Goal: Transaction & Acquisition: Download file/media

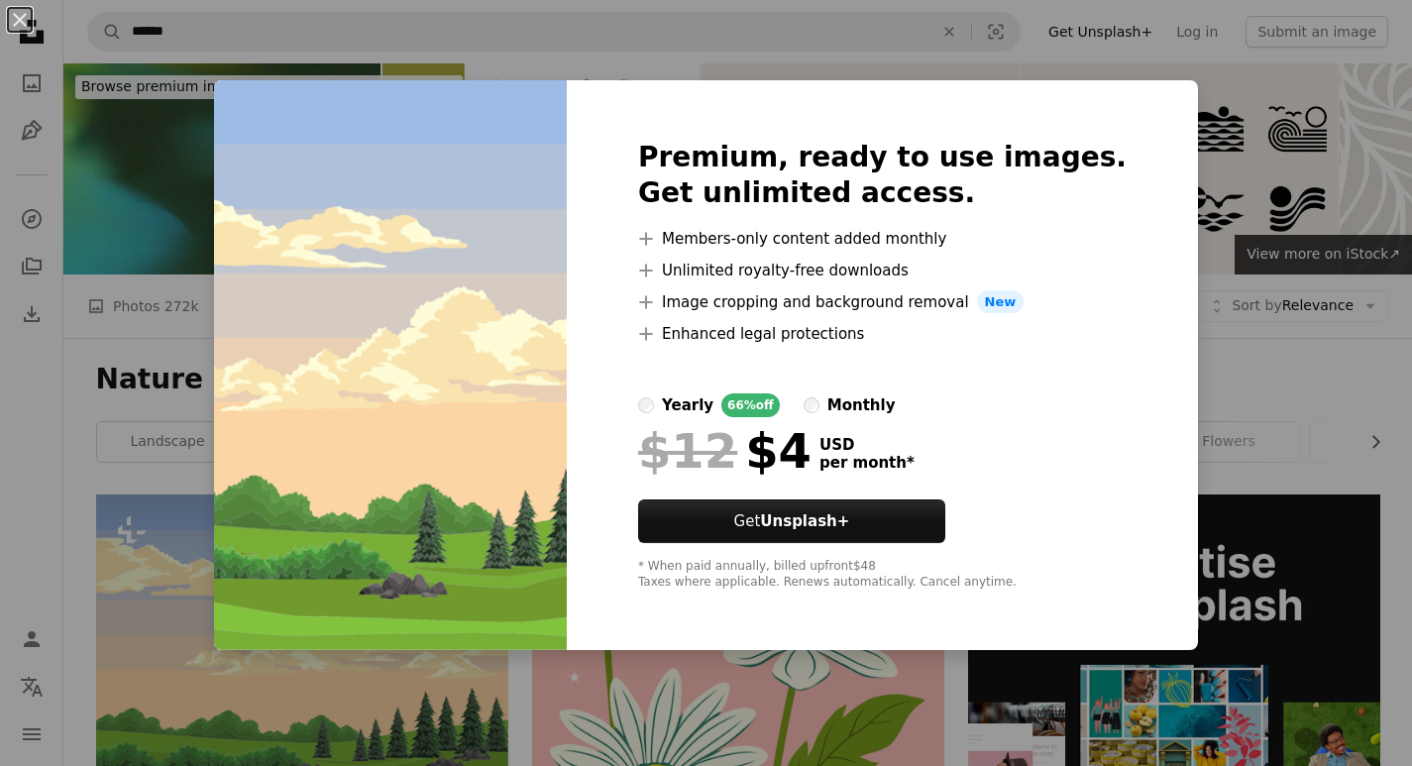
scroll to position [495, 0]
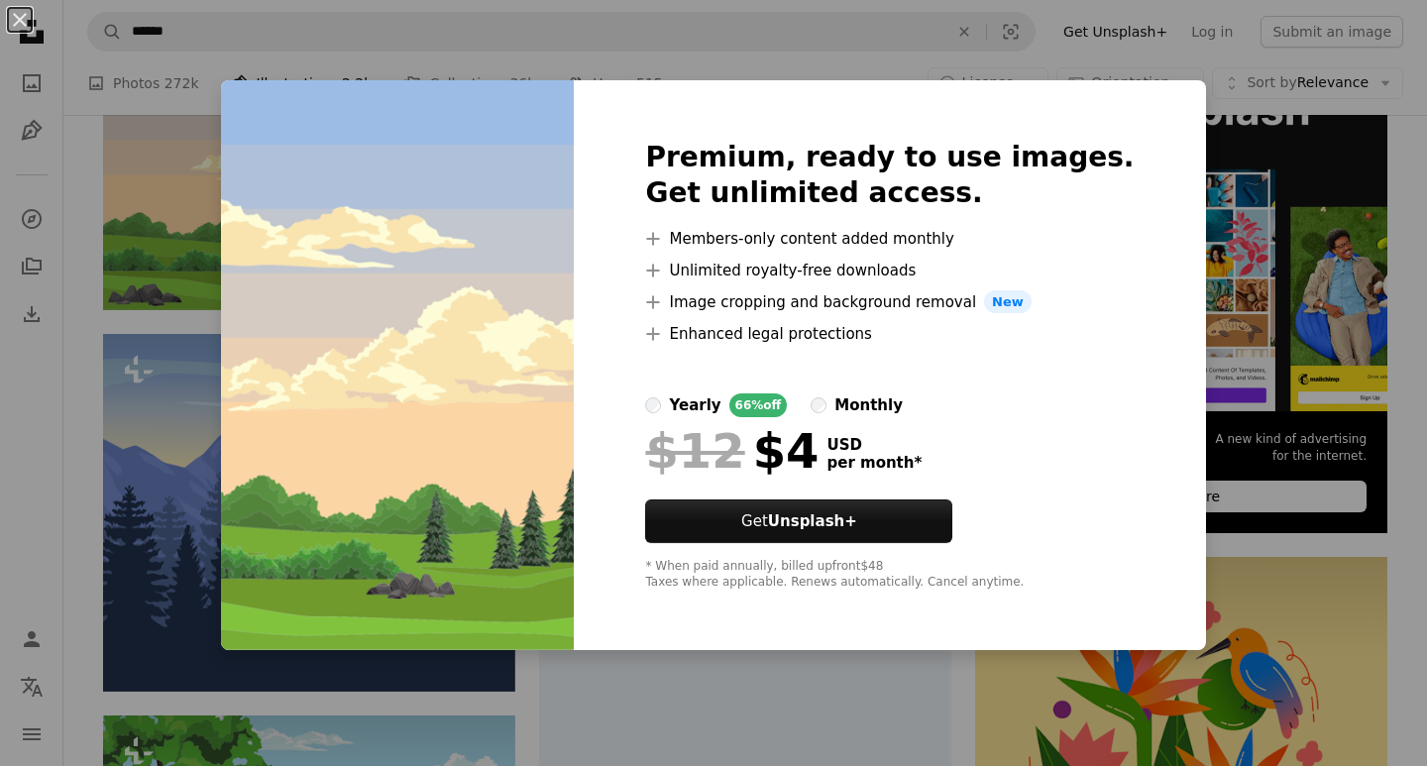
click at [139, 141] on div "An X shape Premium, ready to use images. Get unlimited access. A plus sign Memb…" at bounding box center [713, 383] width 1427 height 766
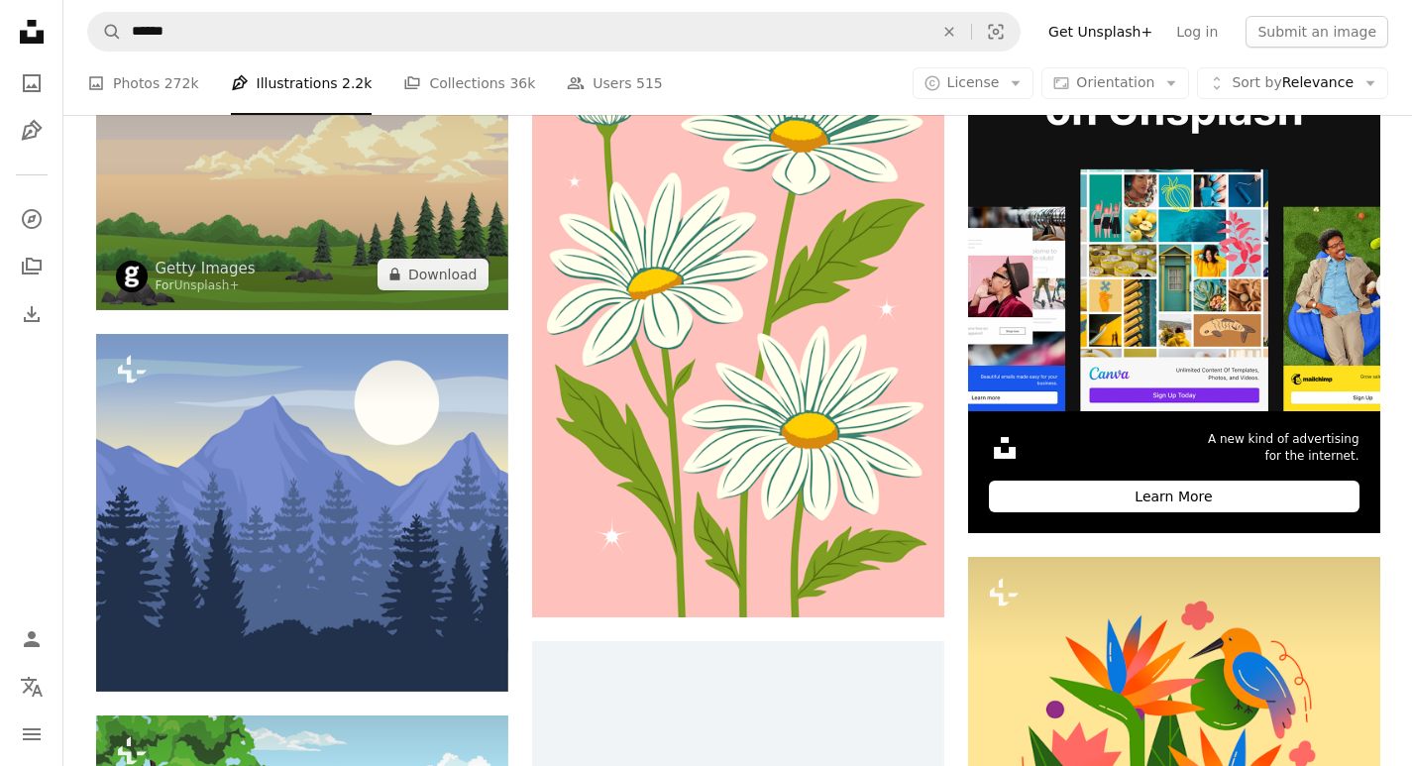
click at [176, 179] on img at bounding box center [302, 154] width 412 height 311
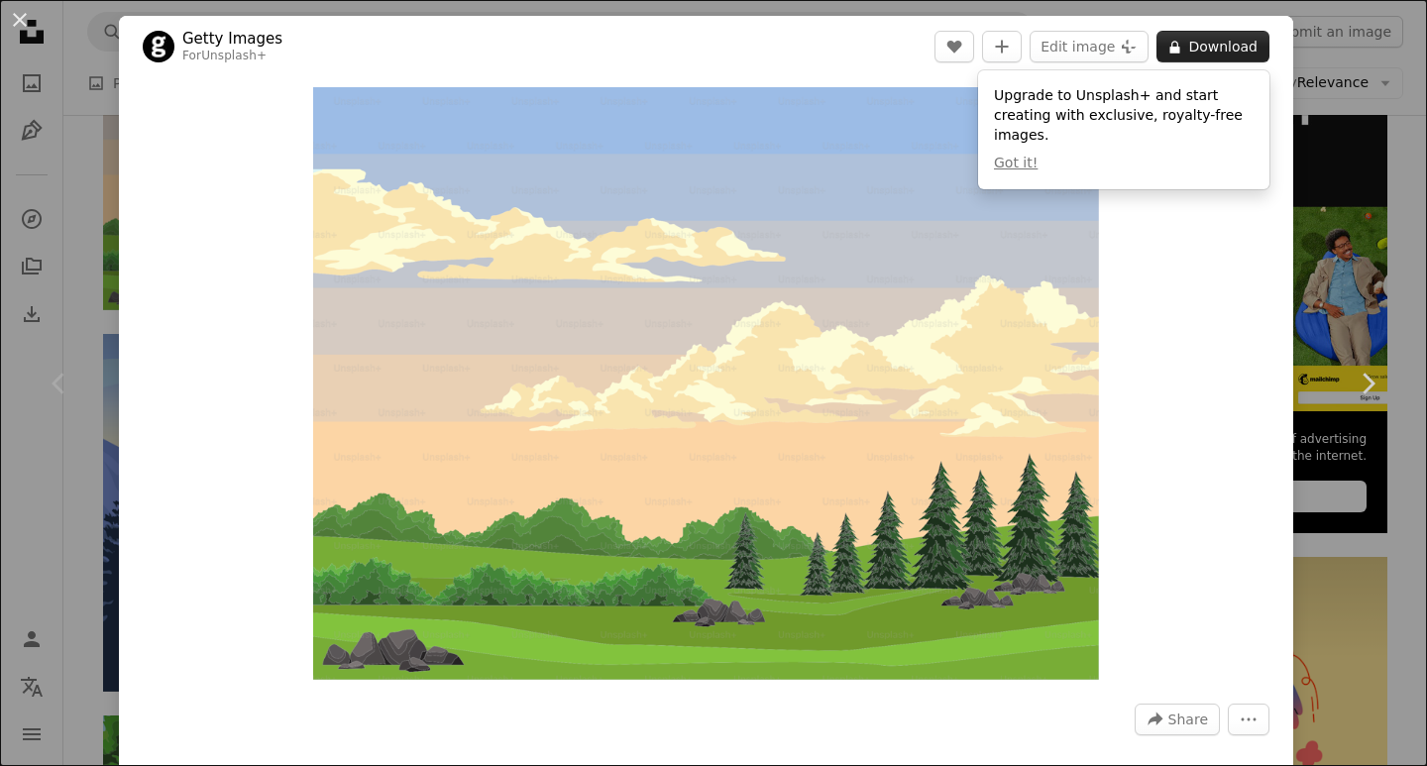
click at [1180, 49] on icon at bounding box center [1175, 47] width 10 height 13
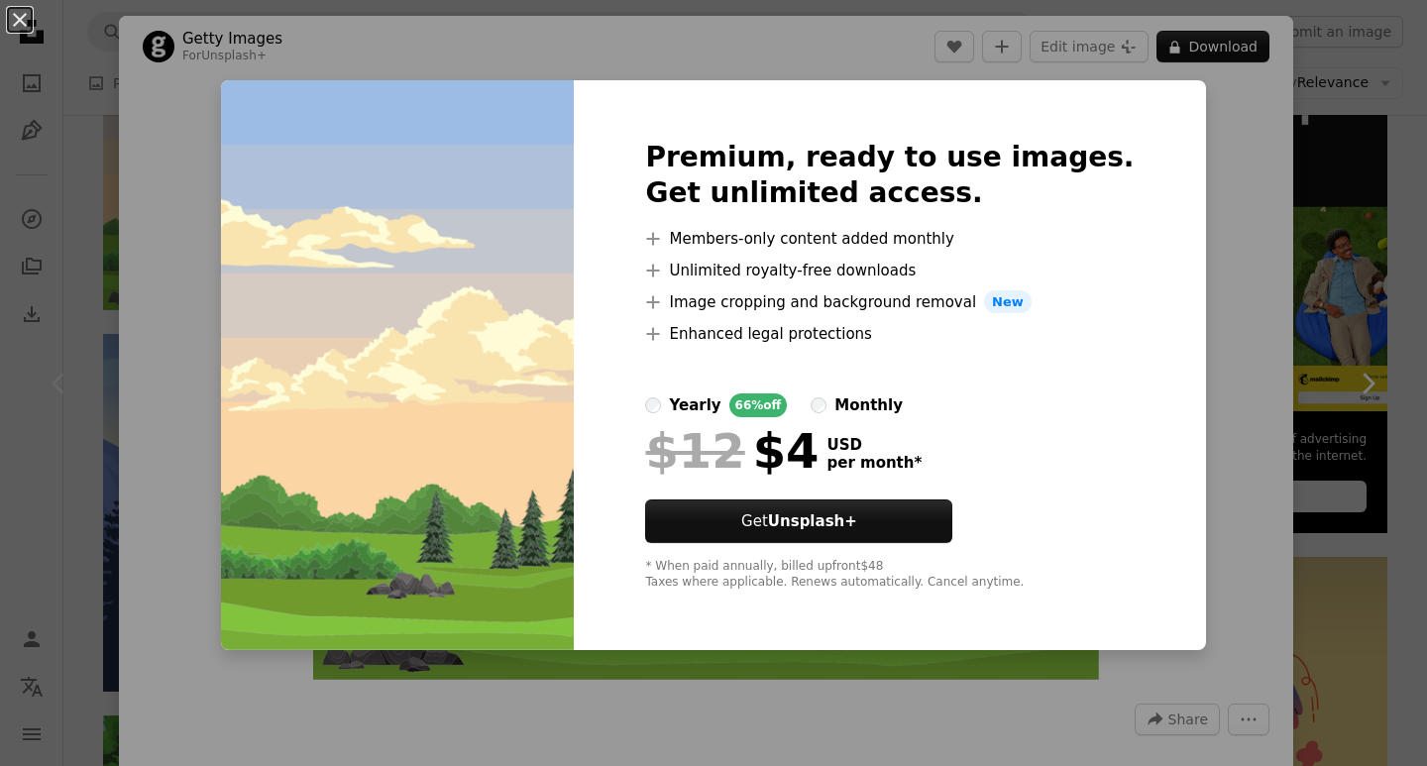
click at [1336, 201] on div "An X shape Premium, ready to use images. Get unlimited access. A plus sign Memb…" at bounding box center [713, 383] width 1427 height 766
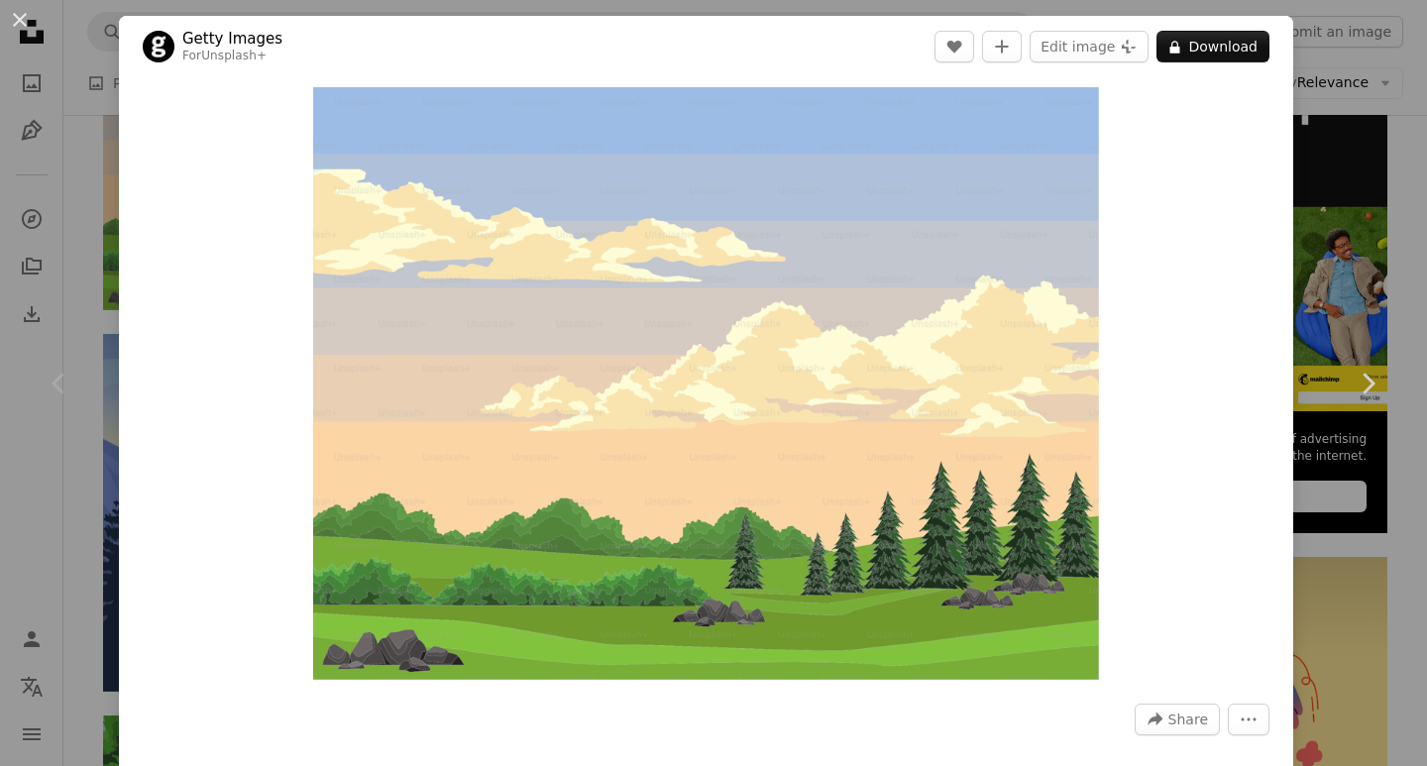
click at [10, 19] on button "An X shape" at bounding box center [20, 20] width 24 height 24
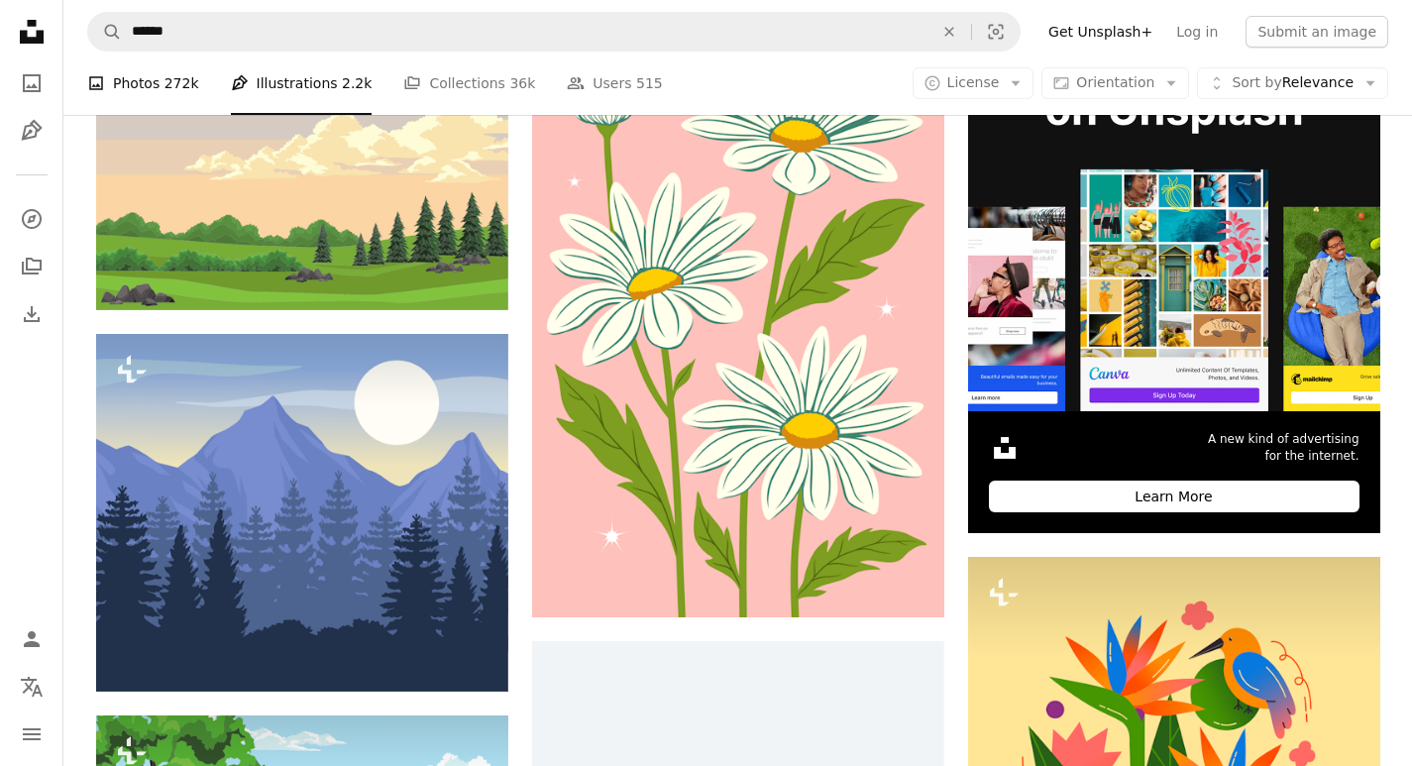
click at [174, 68] on link "A photo Photos 272k" at bounding box center [143, 83] width 112 height 63
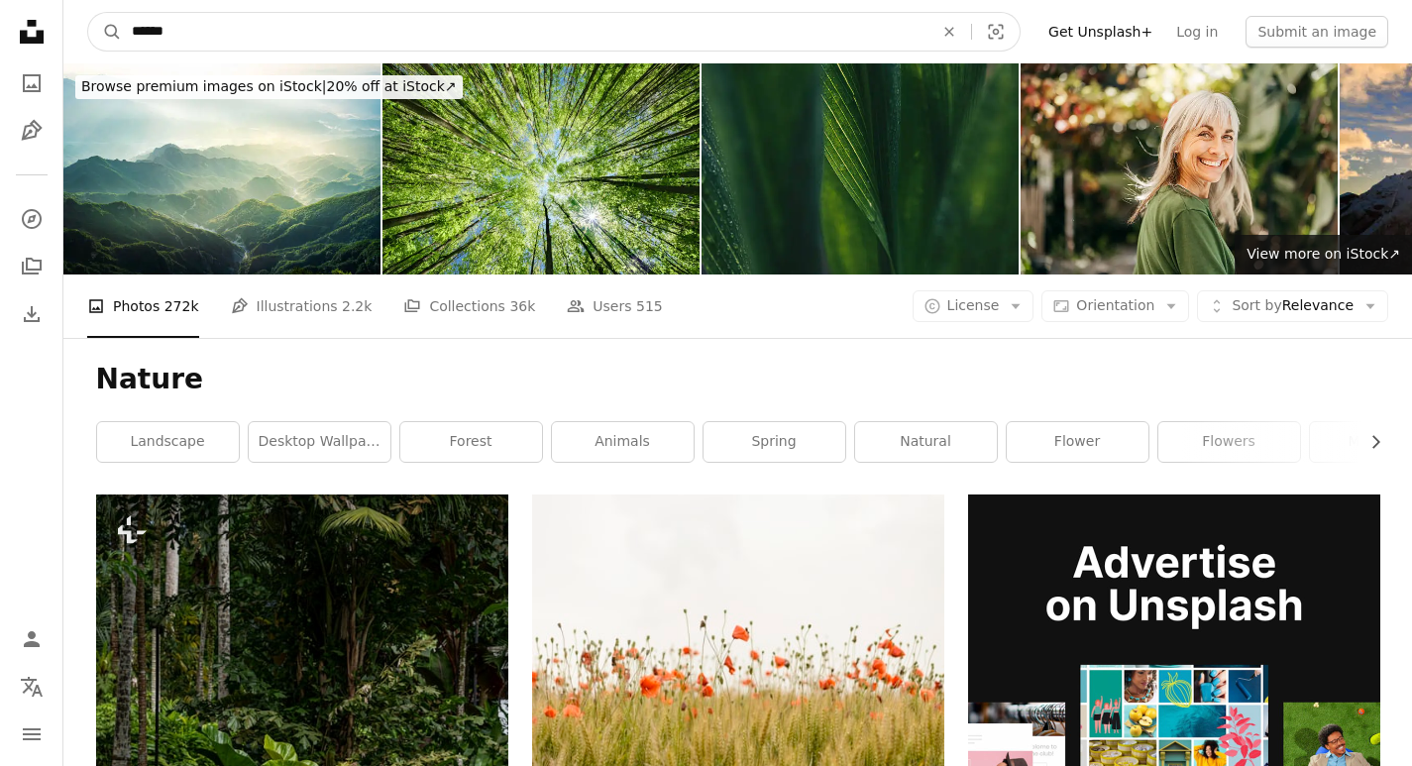
click at [166, 35] on input "******" at bounding box center [524, 32] width 805 height 38
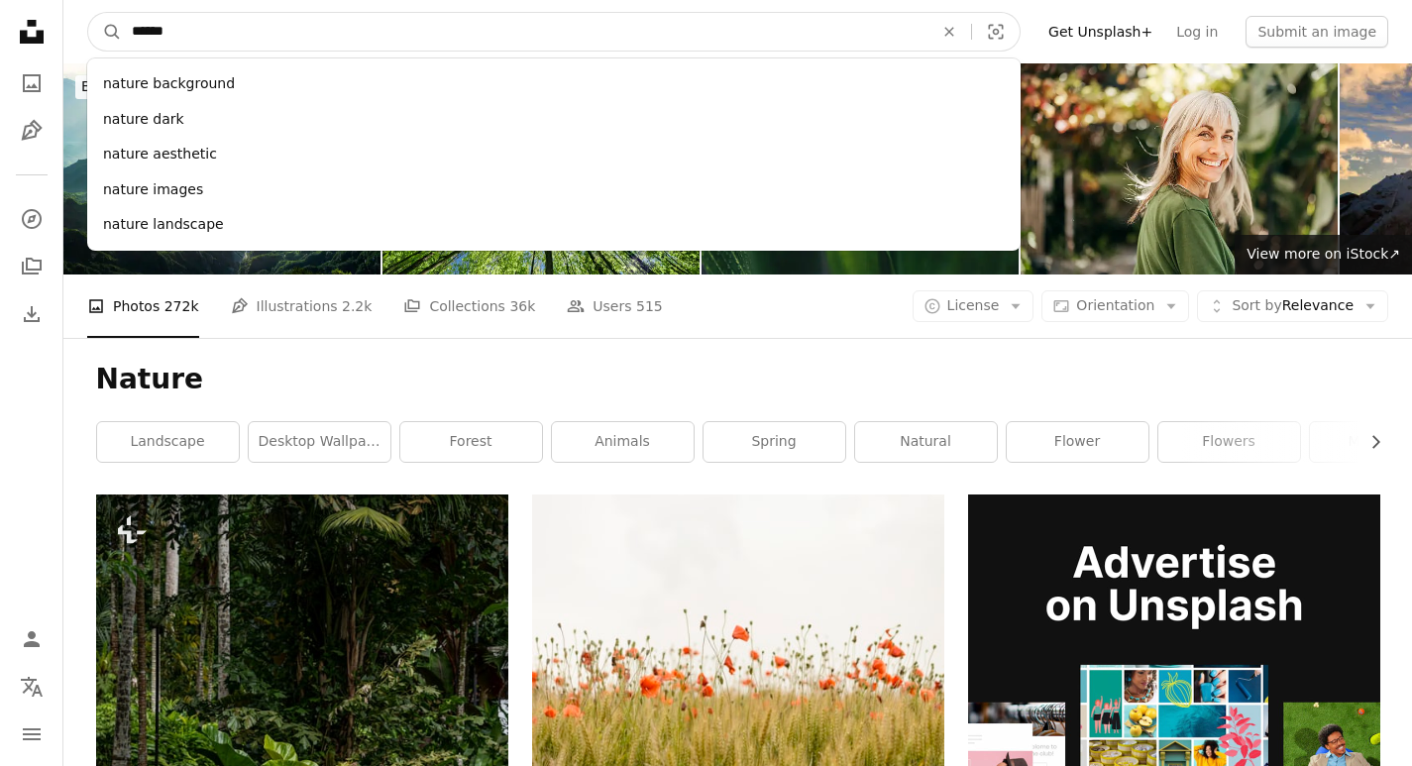
click at [220, 31] on input "******" at bounding box center [524, 32] width 805 height 38
type input "*"
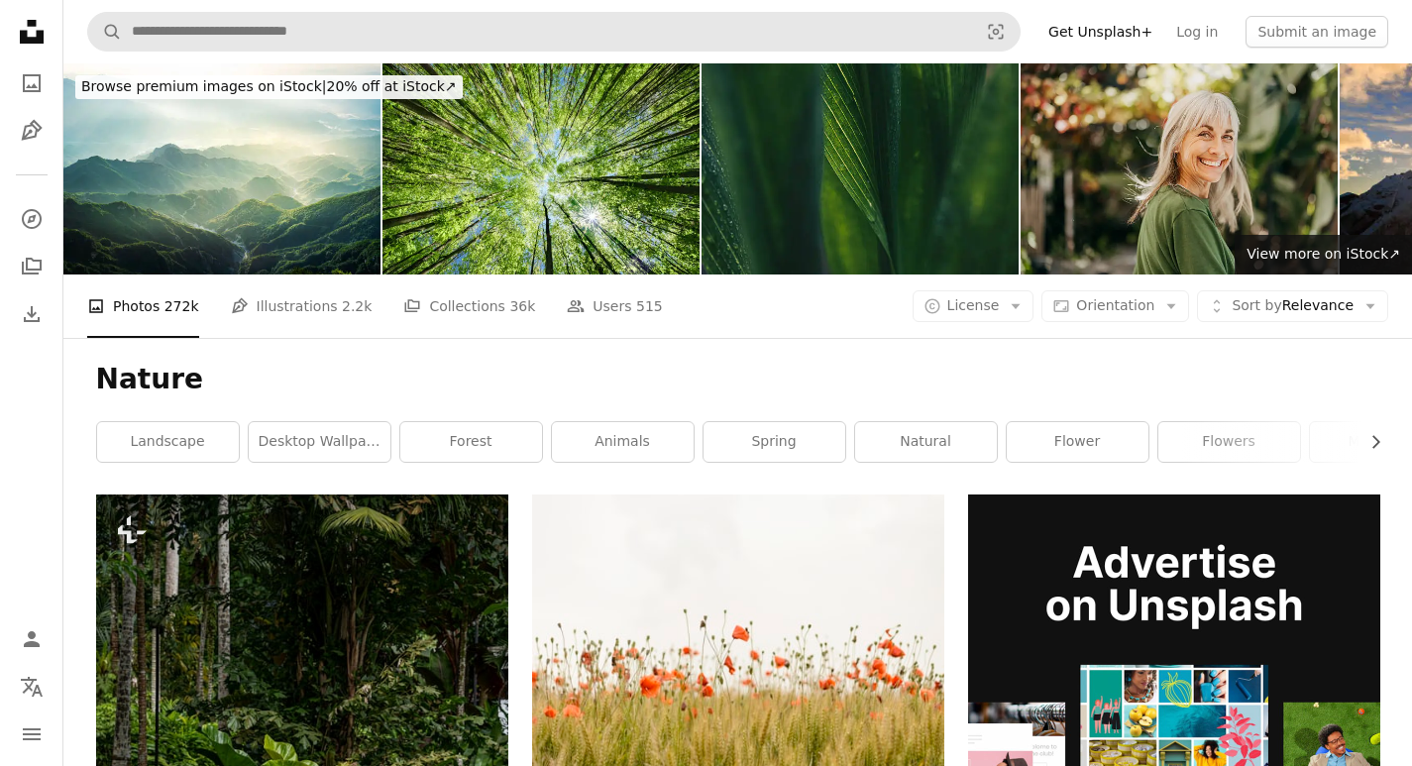
click at [1165, 95] on img at bounding box center [1178, 168] width 317 height 211
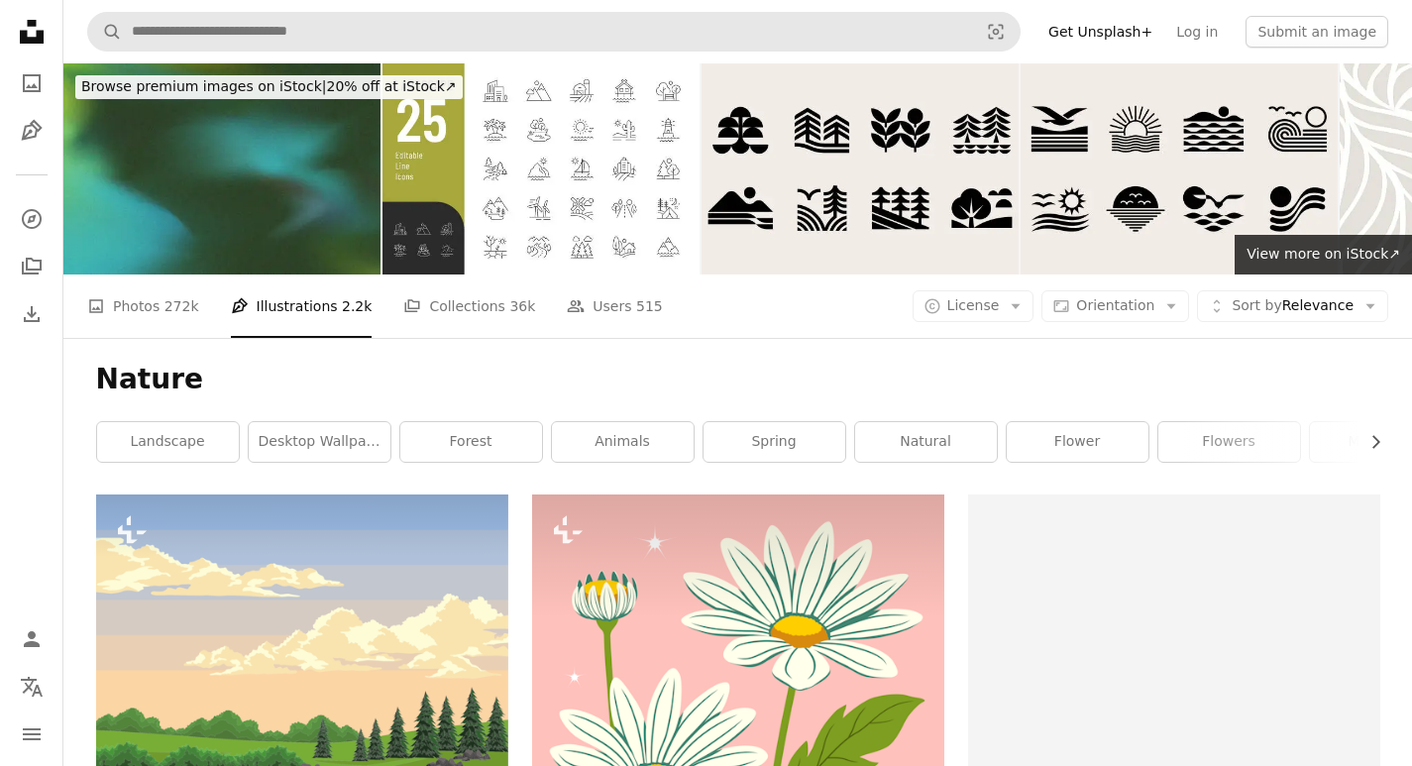
scroll to position [495, 0]
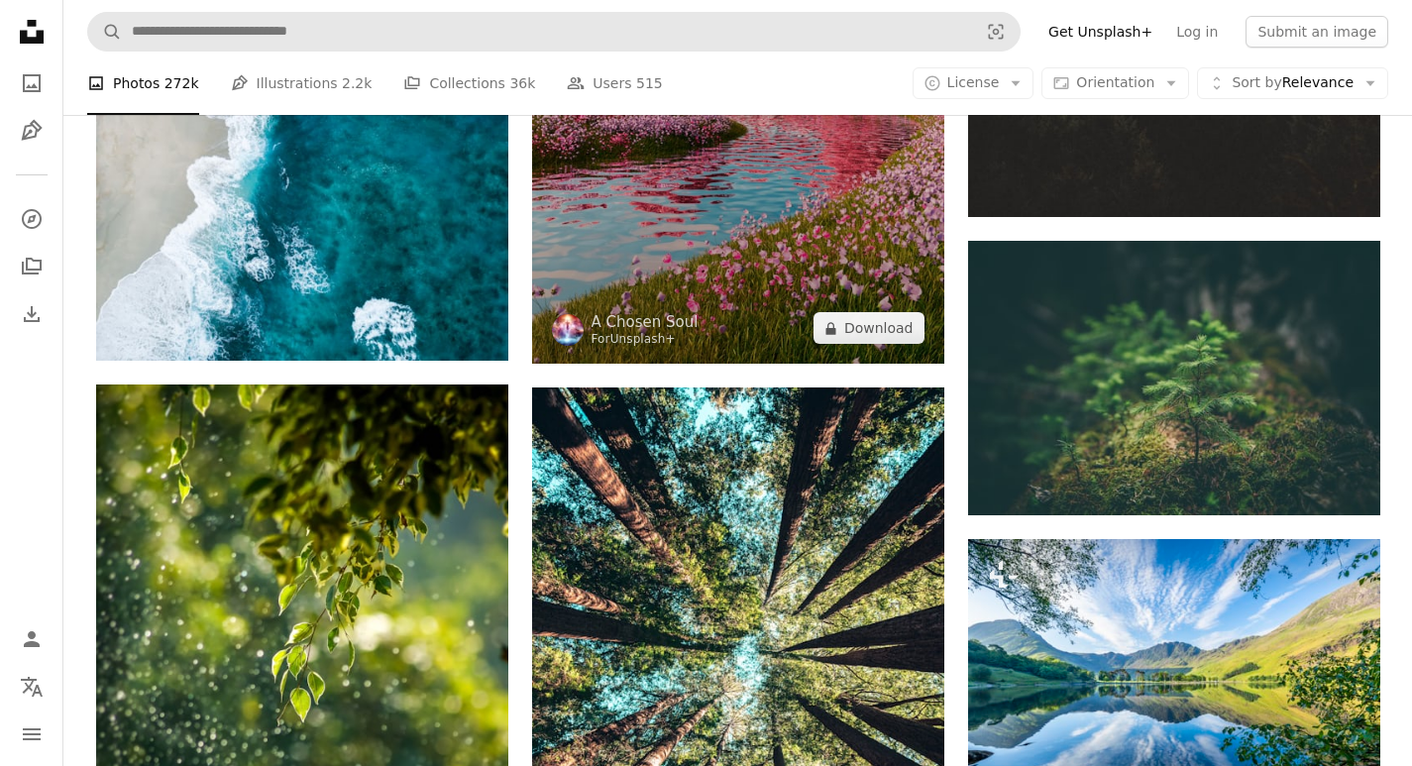
scroll to position [2873, 0]
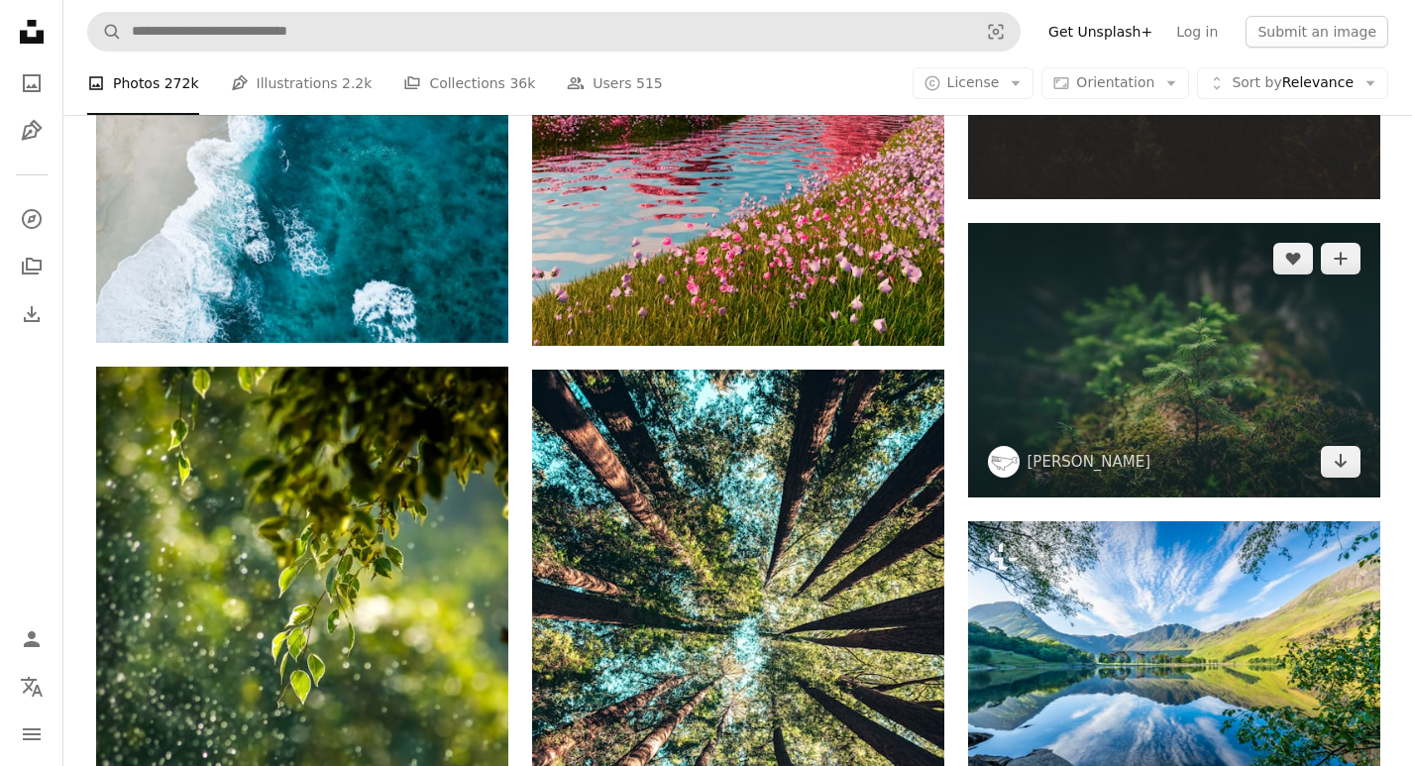
click at [1045, 329] on img at bounding box center [1174, 360] width 412 height 274
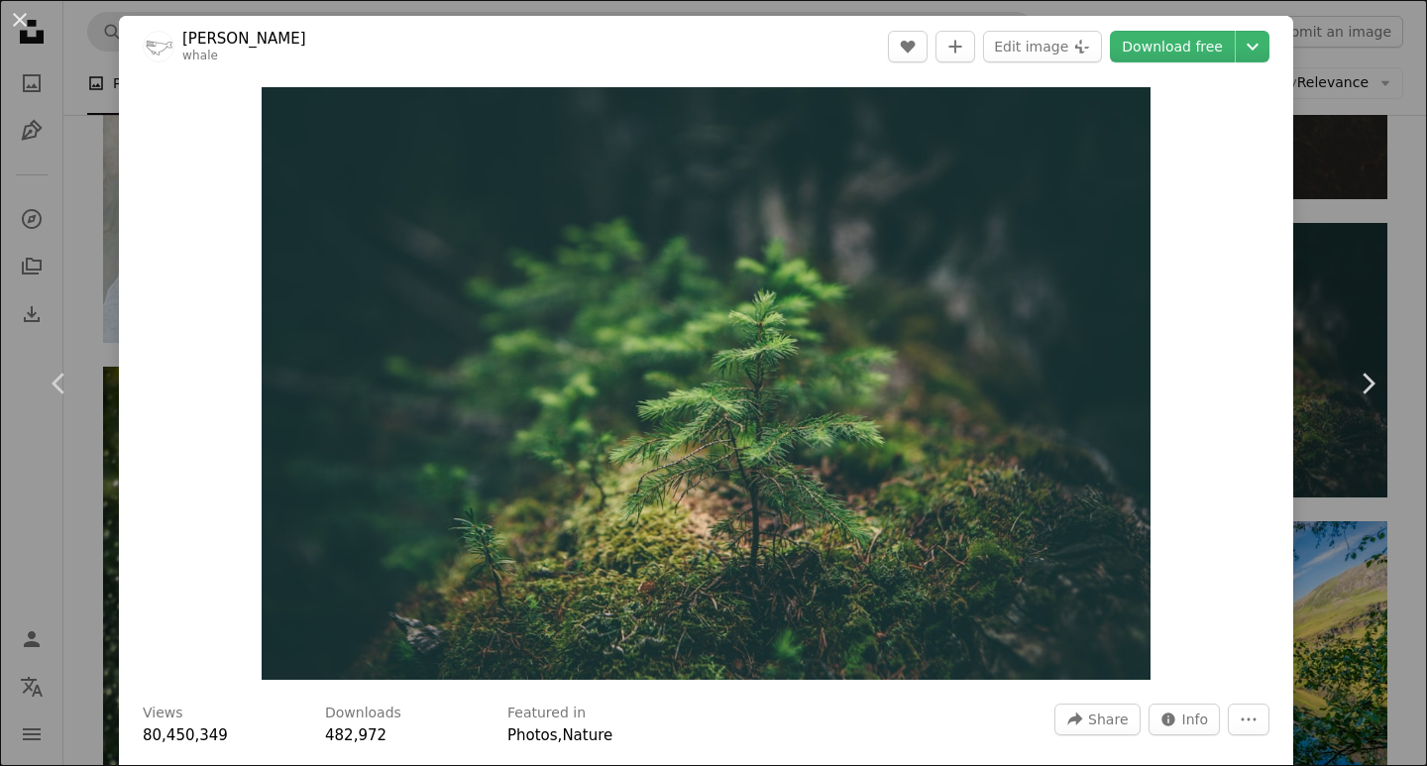
click at [1277, 136] on div "Zoom in" at bounding box center [706, 383] width 1174 height 612
click at [1362, 379] on icon "Chevron right" at bounding box center [1367, 384] width 32 height 32
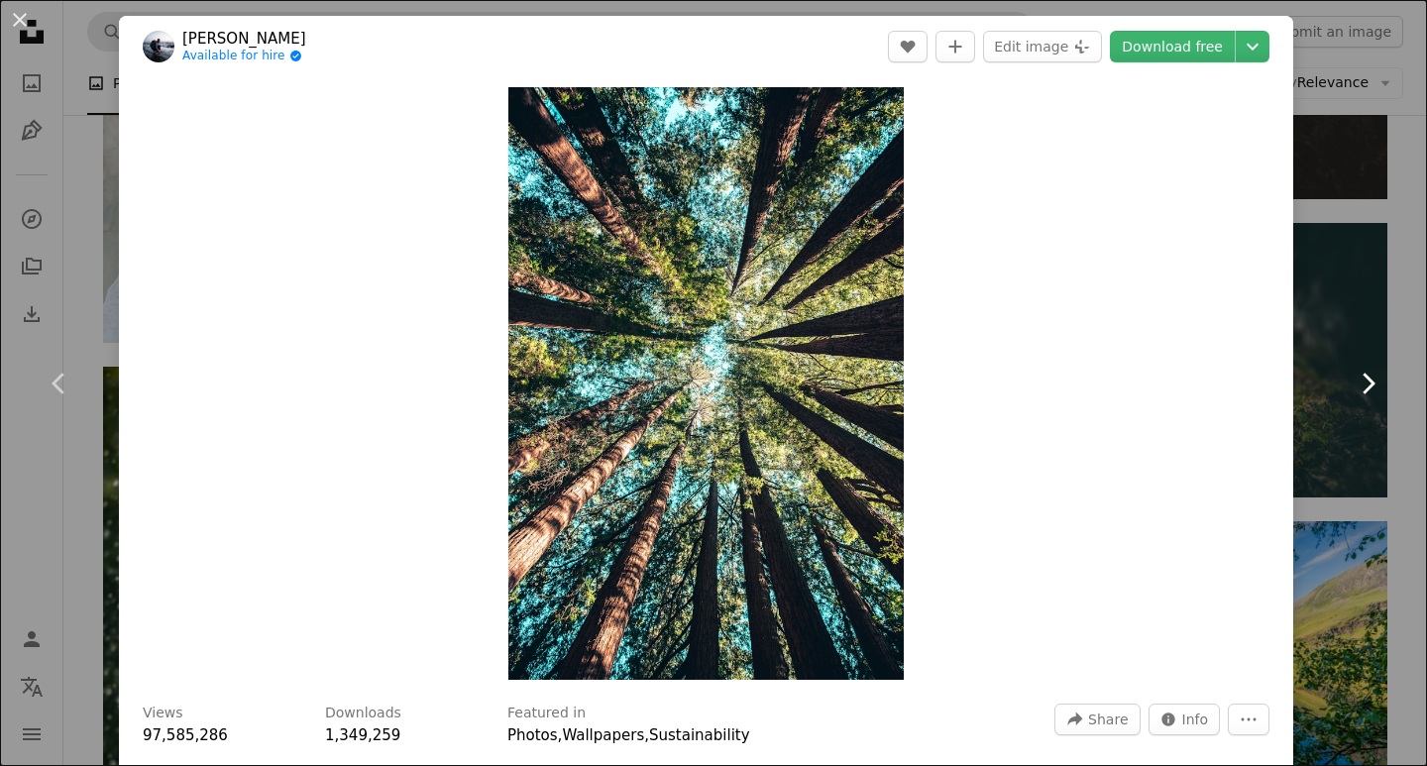
click at [1363, 379] on icon "Chevron right" at bounding box center [1367, 384] width 32 height 32
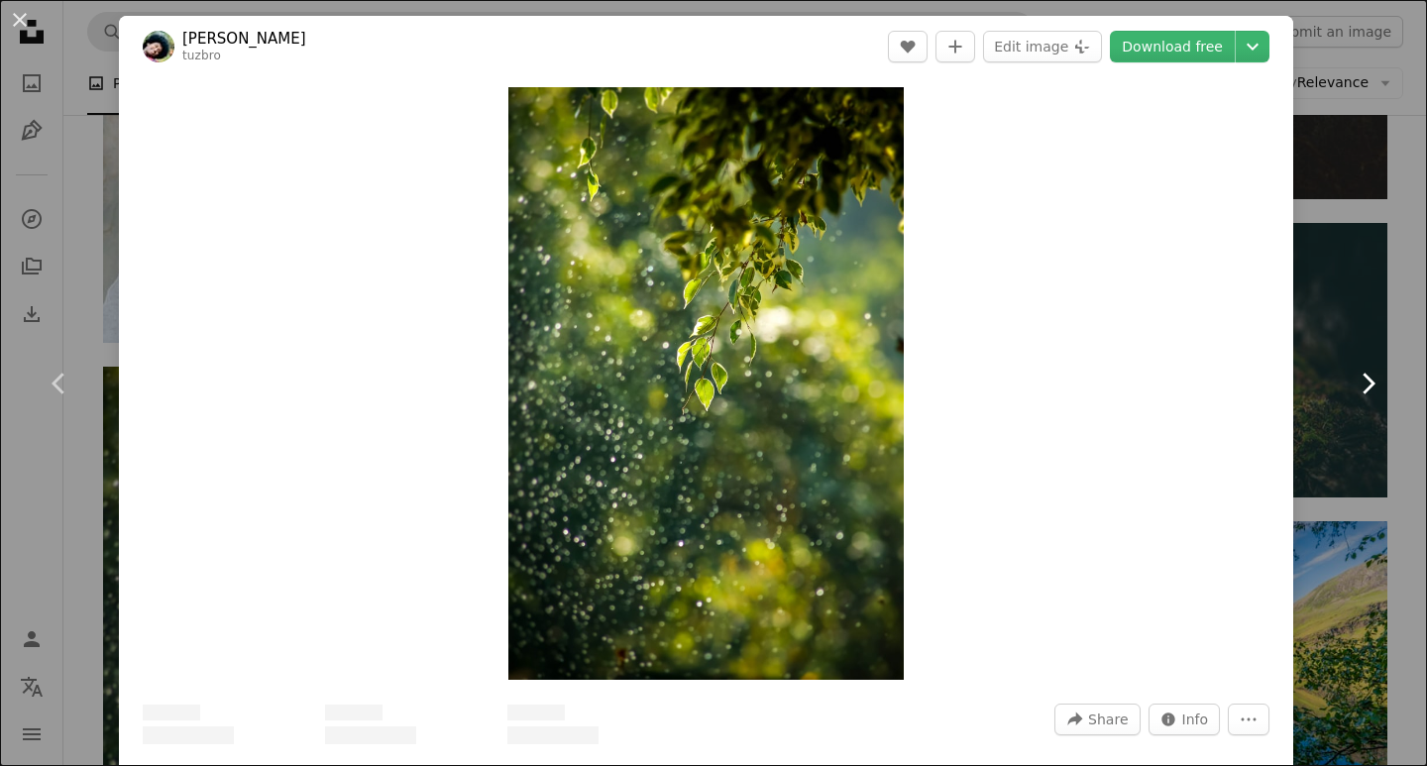
click at [1364, 379] on icon "Chevron right" at bounding box center [1367, 384] width 32 height 32
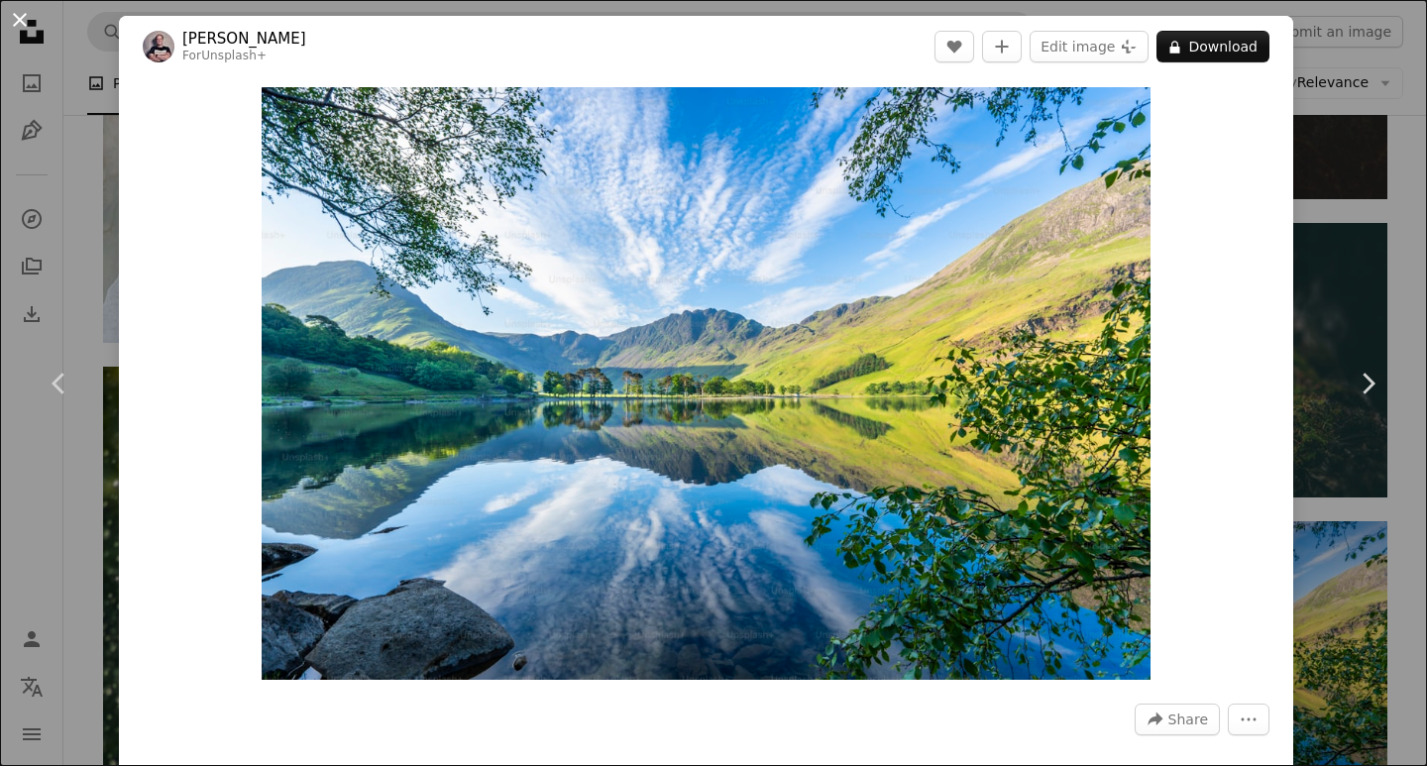
click at [21, 21] on button "An X shape" at bounding box center [20, 20] width 24 height 24
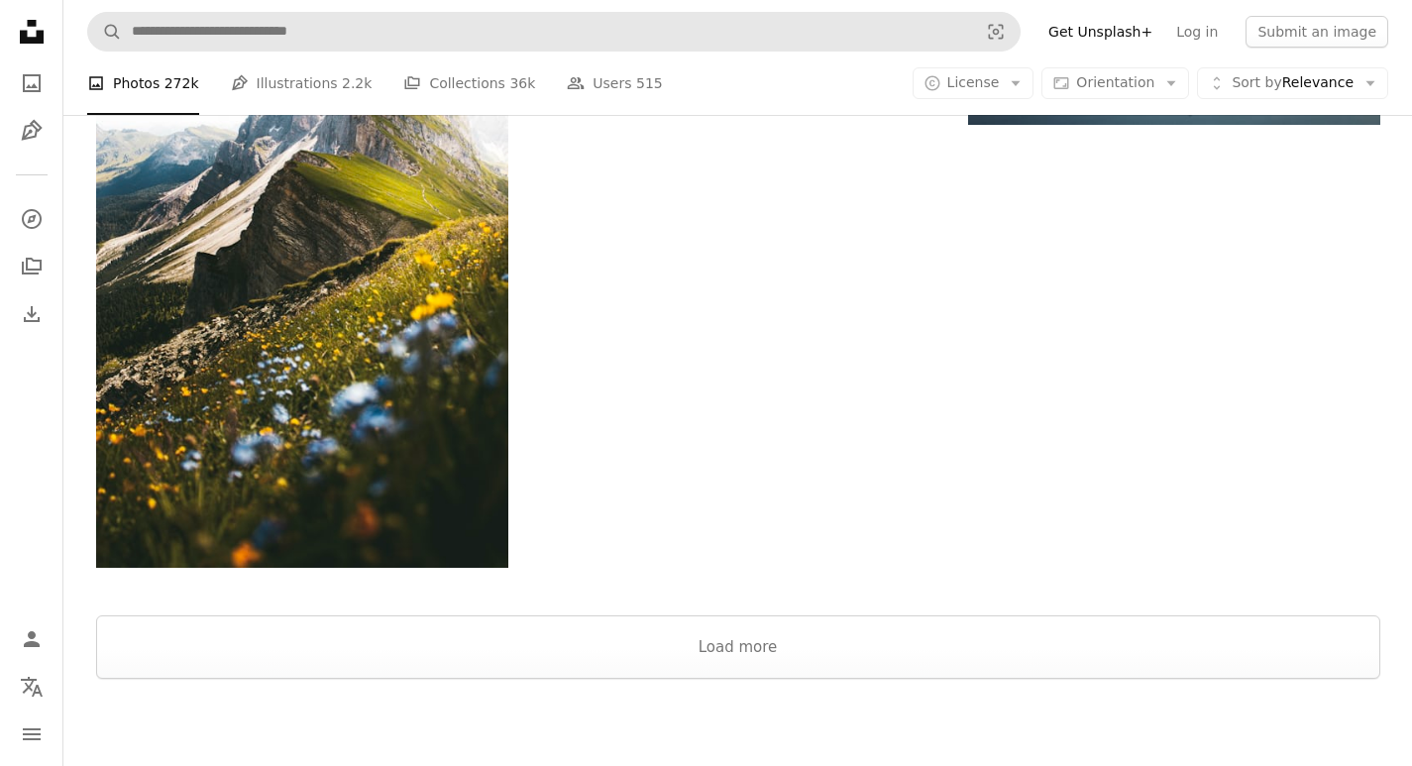
scroll to position [6935, 0]
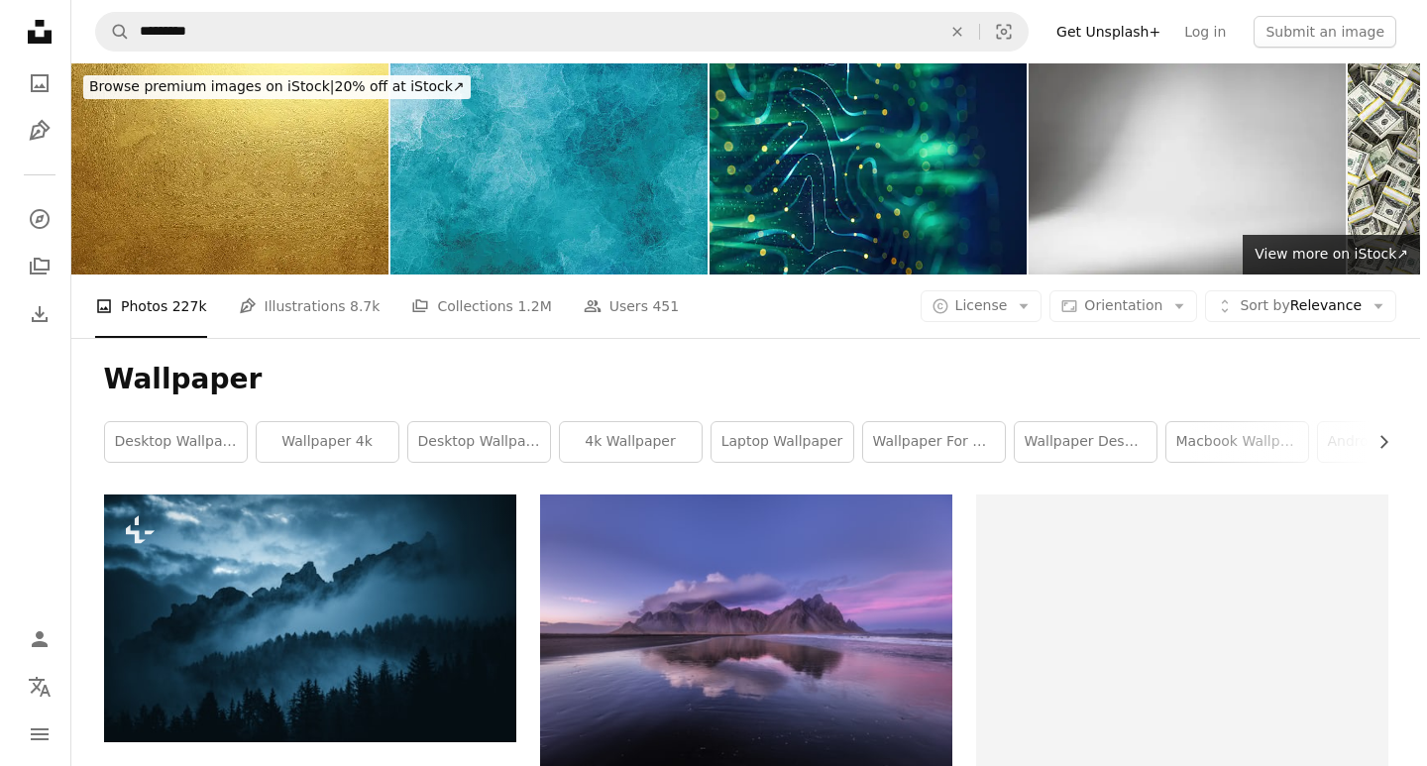
scroll to position [297, 0]
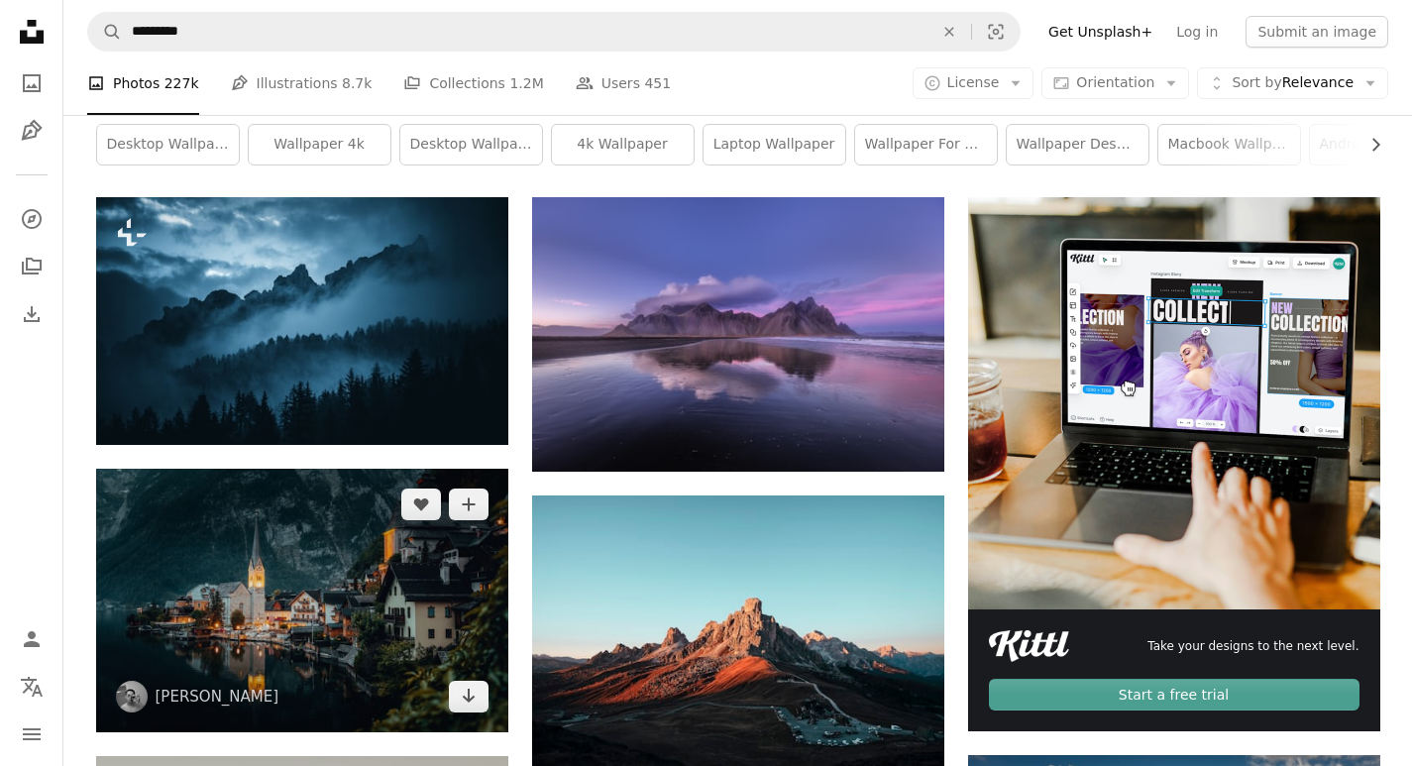
click at [307, 575] on img at bounding box center [302, 601] width 412 height 264
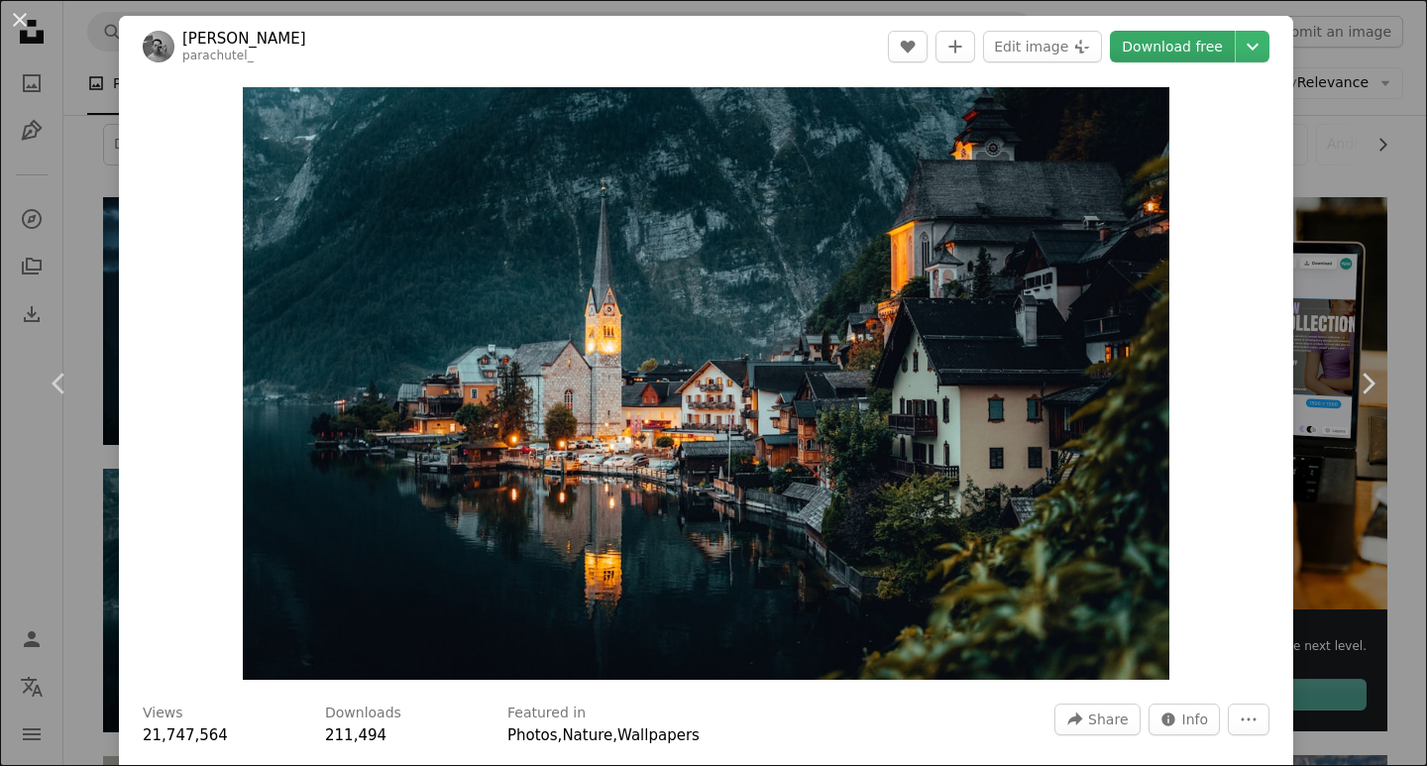
click at [1164, 46] on link "Download free" at bounding box center [1172, 47] width 125 height 32
